Goal: Information Seeking & Learning: Learn about a topic

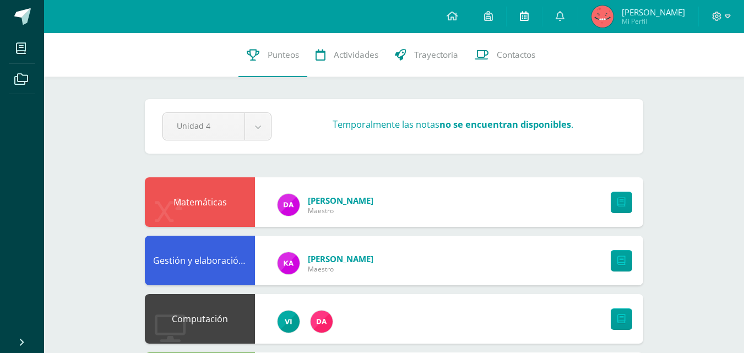
click at [542, 21] on link at bounding box center [524, 16] width 35 height 33
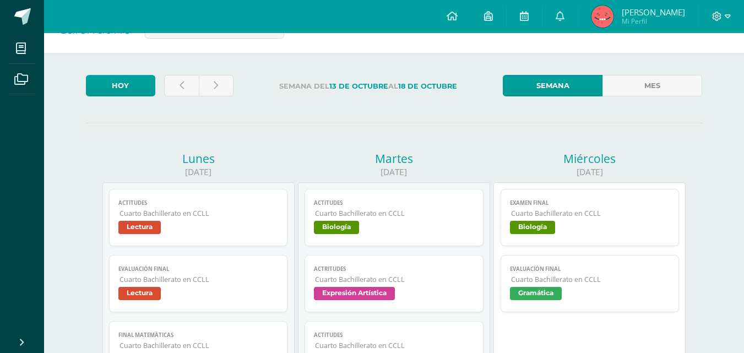
scroll to position [55, 0]
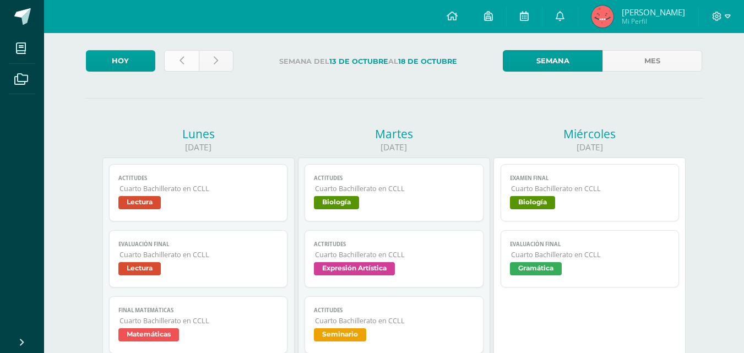
click at [196, 62] on link at bounding box center [181, 60] width 35 height 21
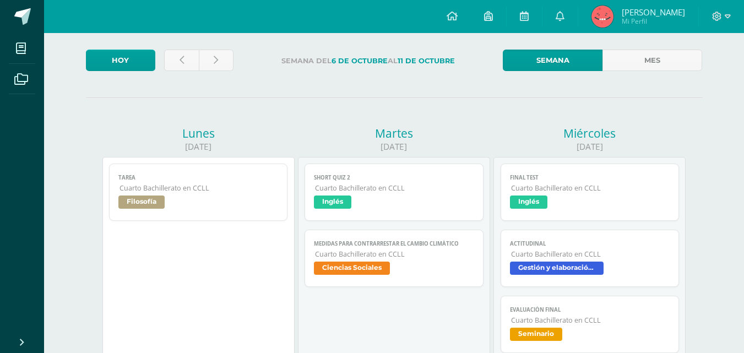
scroll to position [55, 0]
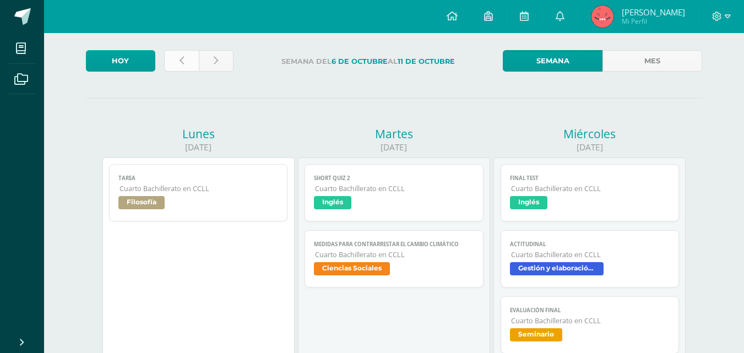
click at [188, 66] on link at bounding box center [181, 60] width 35 height 21
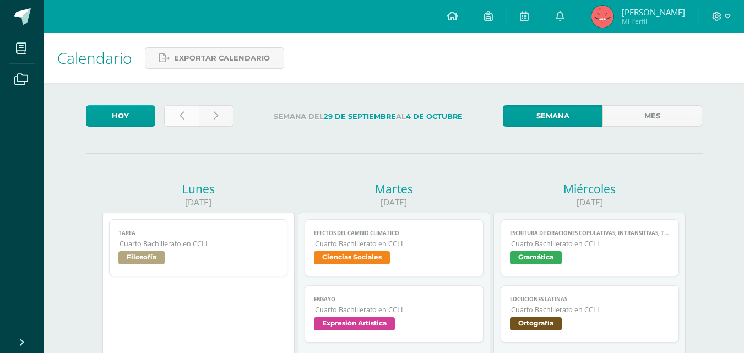
click at [192, 113] on link at bounding box center [181, 115] width 35 height 21
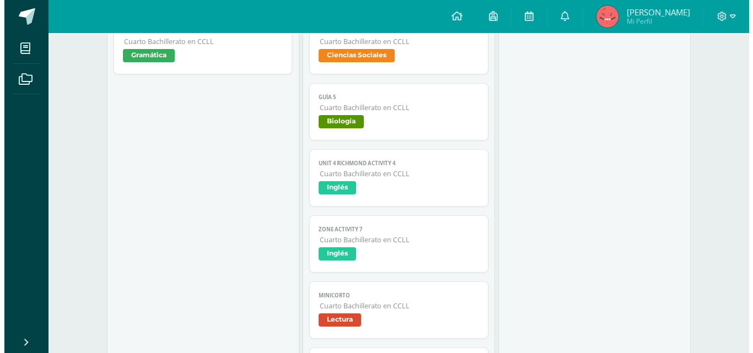
scroll to position [771, 0]
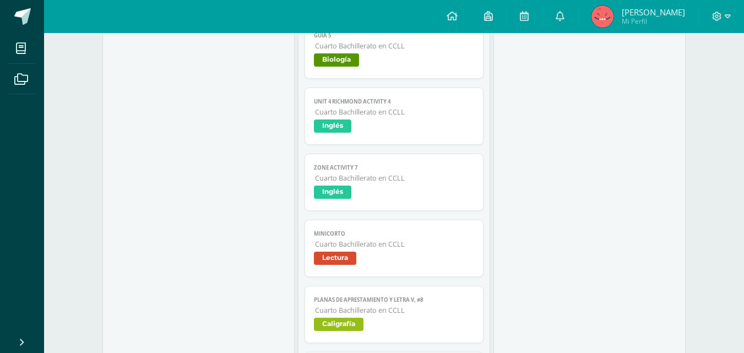
click at [339, 64] on span "Biología" at bounding box center [336, 59] width 45 height 13
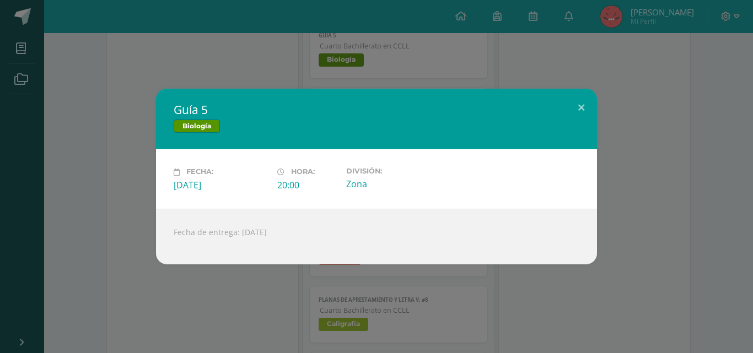
click at [75, 96] on div "Guía 5 Biología Fecha: Viernes 26 de Septiembre Hora: 20:00 División: Zona Fech…" at bounding box center [376, 176] width 744 height 175
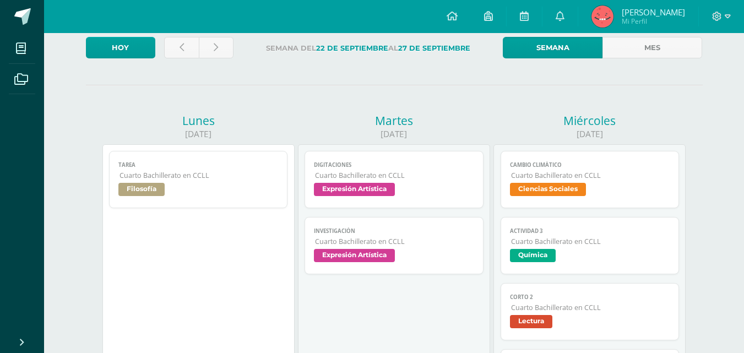
scroll to position [0, 0]
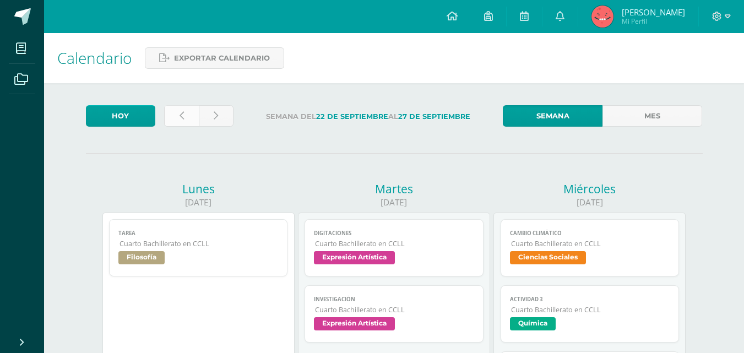
click at [183, 115] on icon at bounding box center [182, 115] width 4 height 9
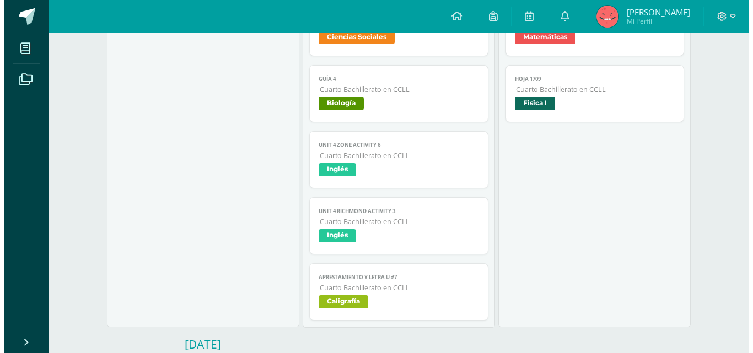
scroll to position [716, 0]
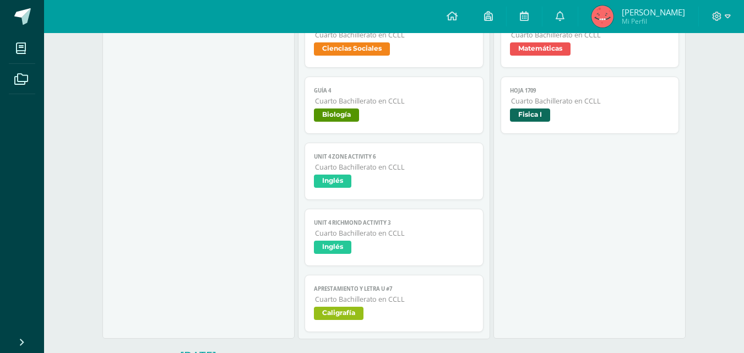
click at [357, 125] on link "Guía 4 Cuarto Bachillerato en CCLL Biología" at bounding box center [394, 105] width 179 height 57
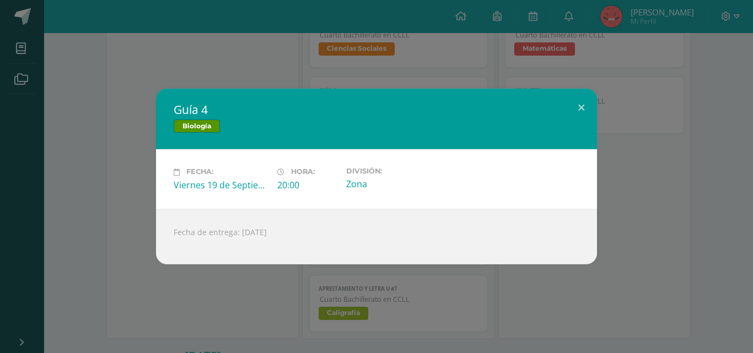
click at [60, 183] on div "Guía 4 Biología Fecha: [DATE] Hora: 20:00 División: Zona Fecha de entrega: [DAT…" at bounding box center [376, 176] width 744 height 175
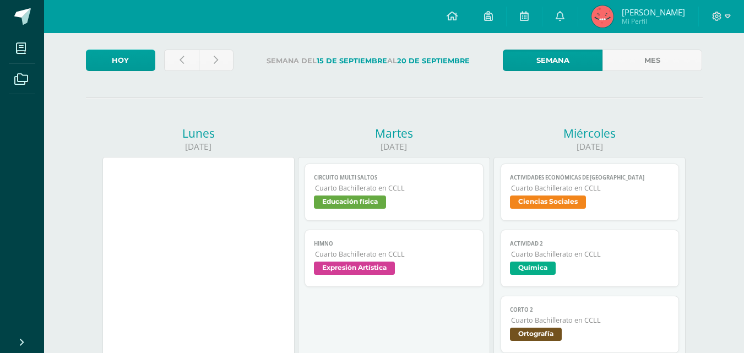
scroll to position [55, 0]
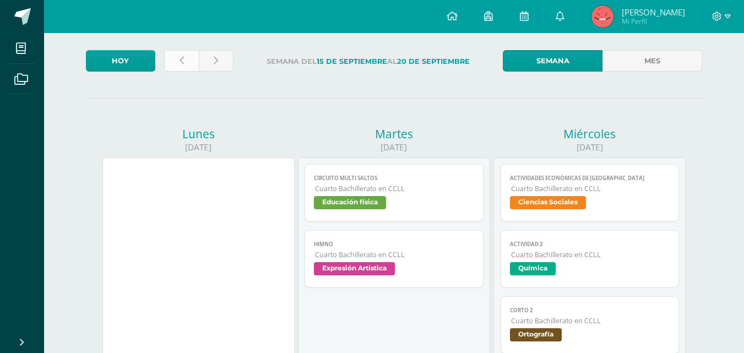
click at [171, 68] on link at bounding box center [181, 60] width 35 height 21
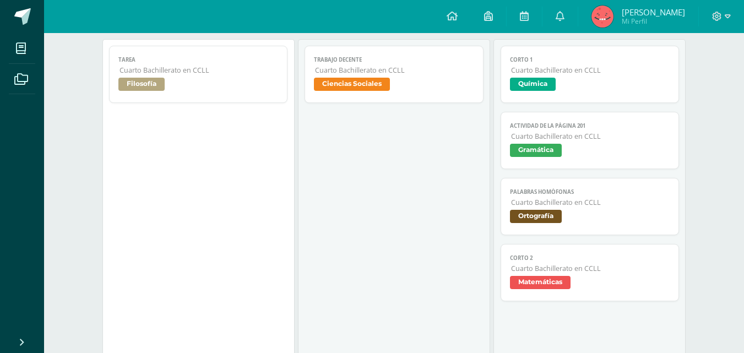
scroll to position [55, 0]
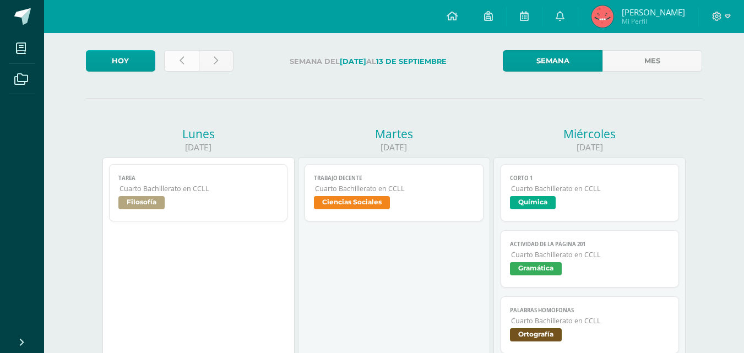
click at [192, 64] on link at bounding box center [181, 60] width 35 height 21
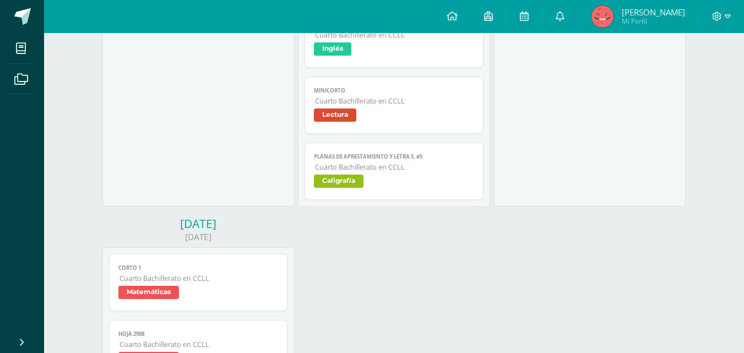
scroll to position [606, 0]
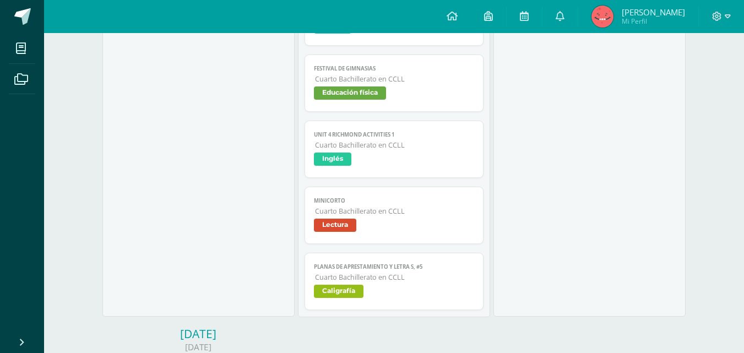
click at [314, 86] on link "Festival de Gimnasias Cuarto Bachillerato en CCLL Educación física" at bounding box center [394, 83] width 179 height 57
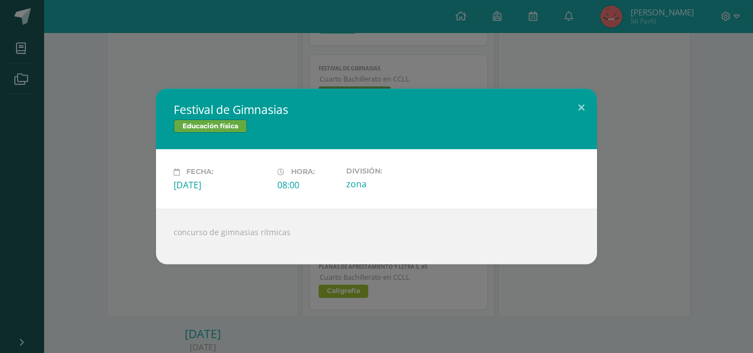
click at [131, 110] on div "Festival de Gimnasias Educación física Fecha: Viernes 05 de Septiembre Hora: 08…" at bounding box center [376, 176] width 744 height 175
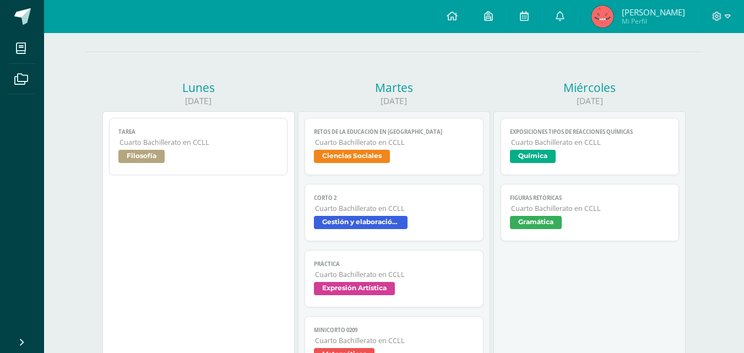
scroll to position [0, 0]
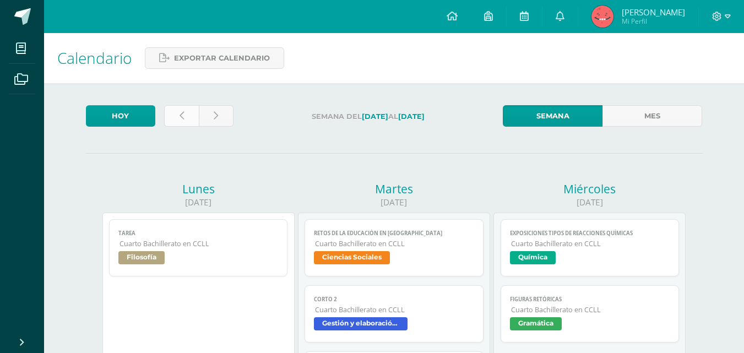
click at [178, 111] on link at bounding box center [181, 115] width 35 height 21
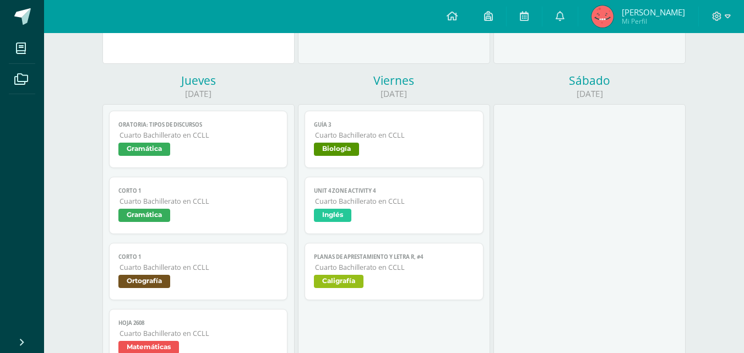
scroll to position [551, 0]
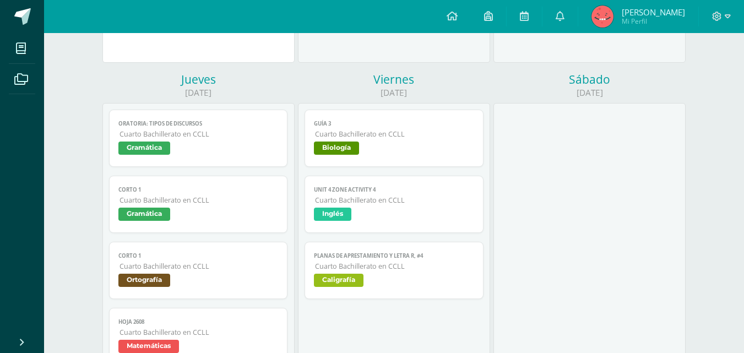
click at [348, 147] on span "Biología" at bounding box center [336, 148] width 45 height 13
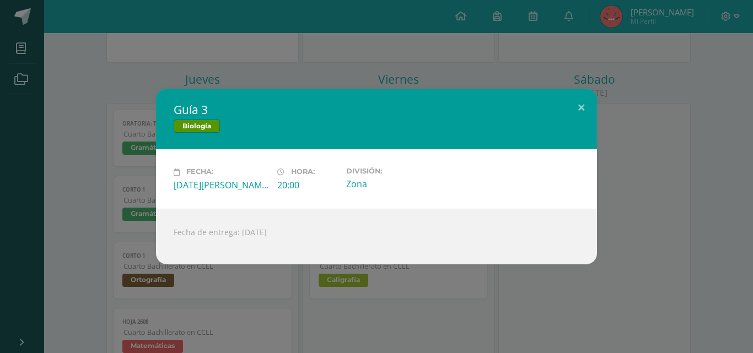
click at [127, 132] on div "Guía 3 Biología Fecha: Viernes 29 de Agosto Hora: 20:00 División: Zona Fecha de…" at bounding box center [376, 176] width 744 height 175
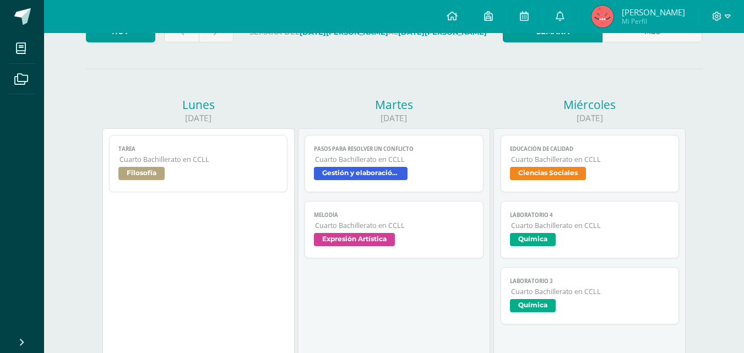
scroll to position [0, 0]
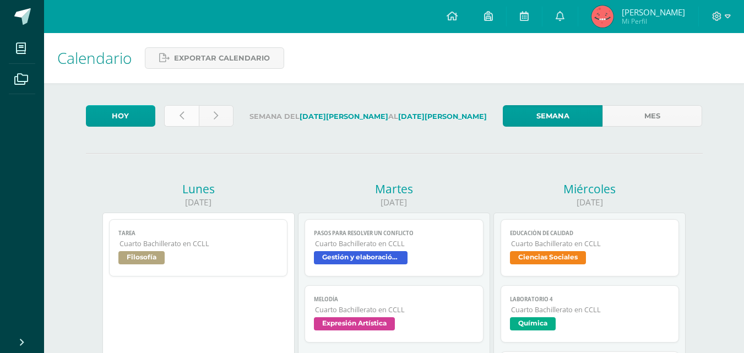
click at [176, 115] on link at bounding box center [181, 115] width 35 height 21
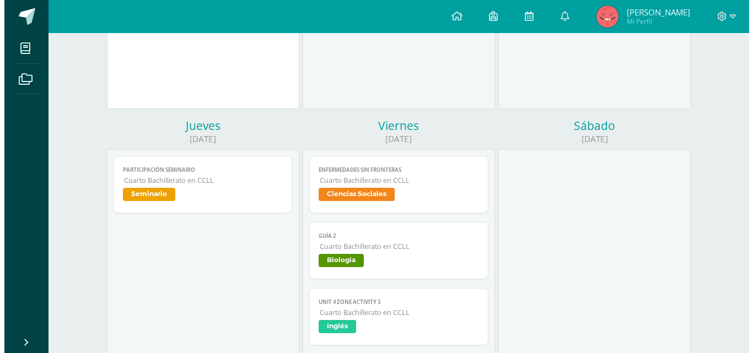
scroll to position [661, 0]
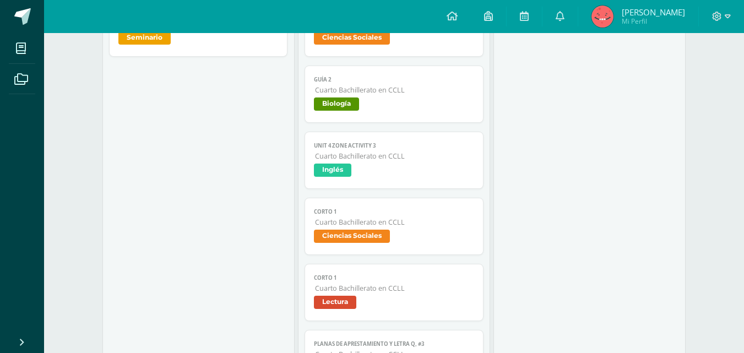
click at [333, 87] on span "Cuarto Bachillerato en CCLL" at bounding box center [394, 89] width 159 height 9
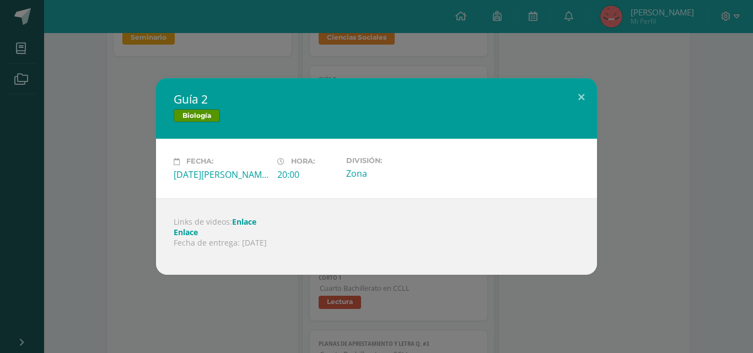
click at [240, 223] on link "Enlace" at bounding box center [244, 222] width 24 height 10
